Goal: Find specific page/section: Find specific page/section

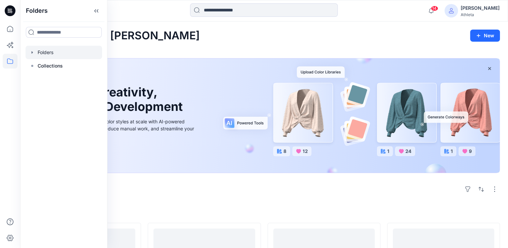
click at [46, 55] on div at bounding box center [64, 52] width 77 height 13
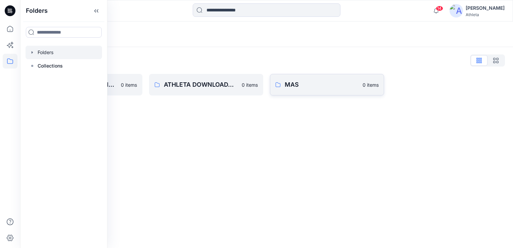
click at [316, 80] on p "MAS" at bounding box center [322, 84] width 74 height 9
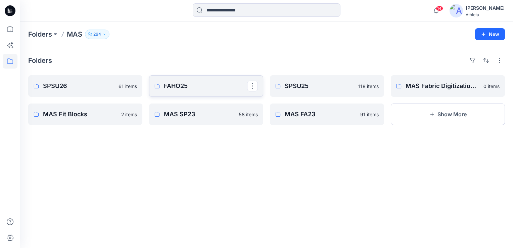
click at [178, 87] on p "FAHO25" at bounding box center [205, 85] width 83 height 9
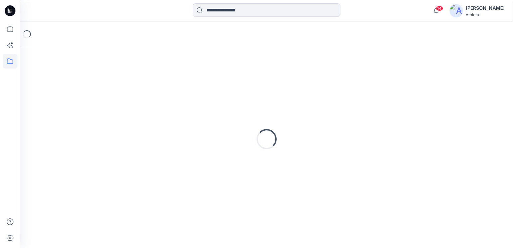
click at [178, 87] on div "Loading..." at bounding box center [266, 139] width 477 height 168
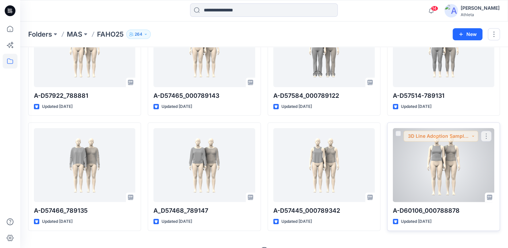
scroll to position [2956, 0]
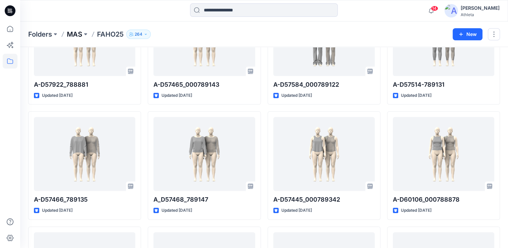
click at [79, 33] on p "MAS" at bounding box center [74, 34] width 15 height 9
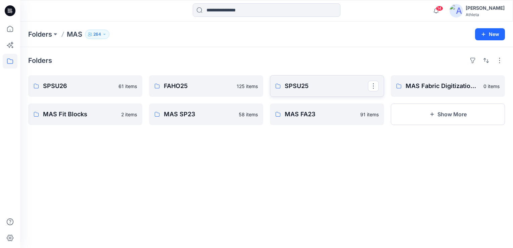
click at [313, 83] on p "SPSU25" at bounding box center [326, 85] width 83 height 9
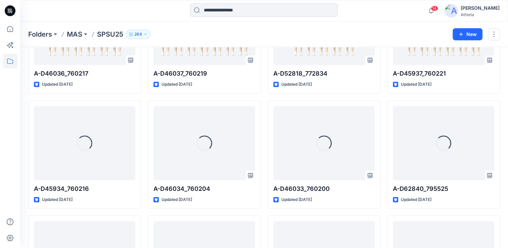
scroll to position [332, 0]
